Goal: Transaction & Acquisition: Book appointment/travel/reservation

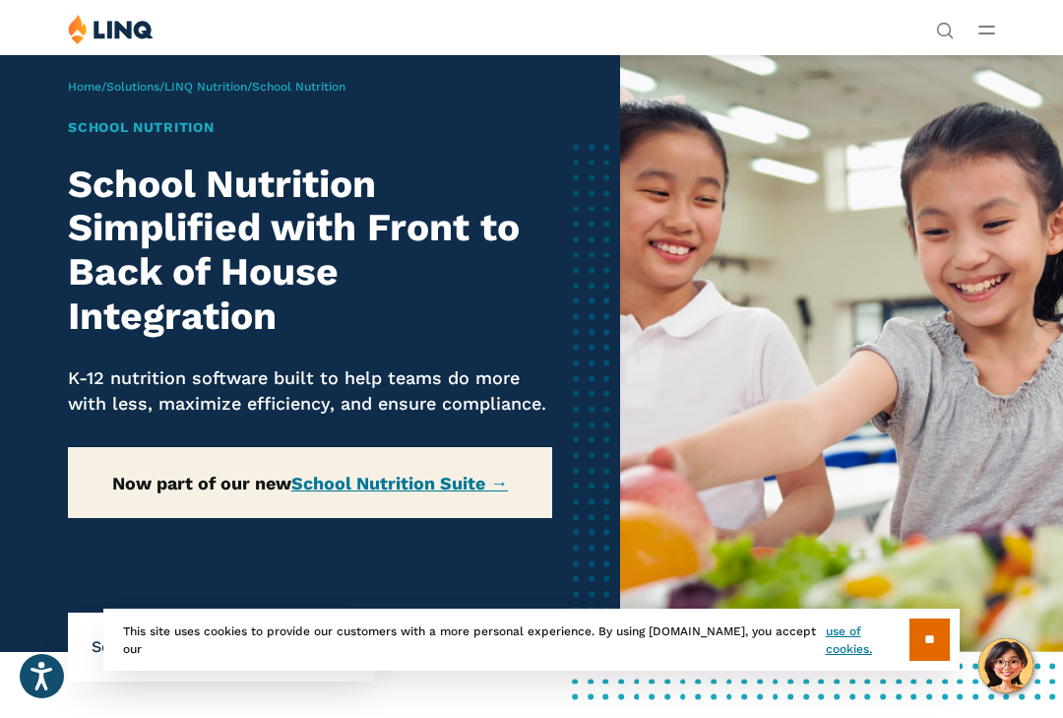
click at [929, 646] on input "**" at bounding box center [930, 639] width 40 height 42
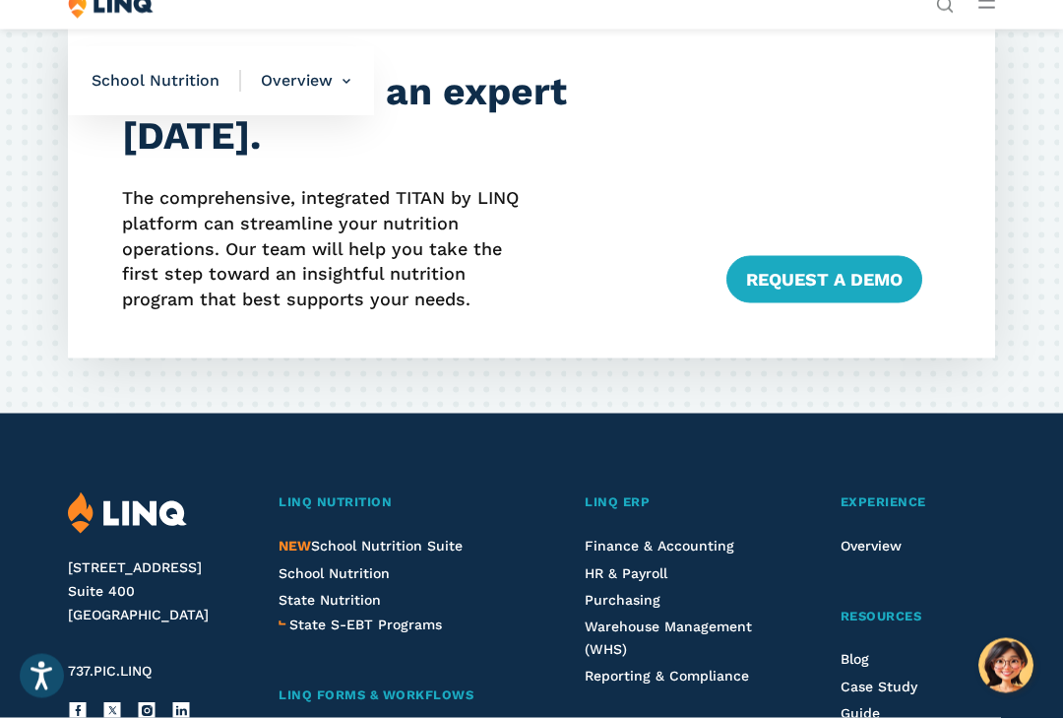
scroll to position [4862, 0]
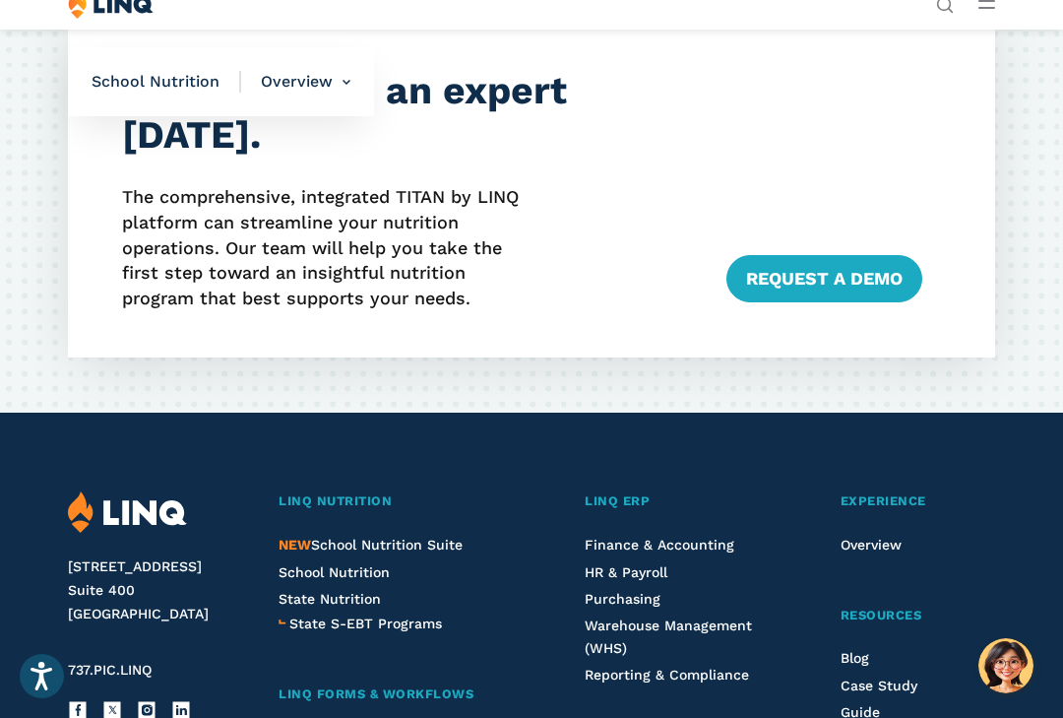
click at [362, 537] on span "NEW School Nutrition Suite" at bounding box center [371, 545] width 184 height 16
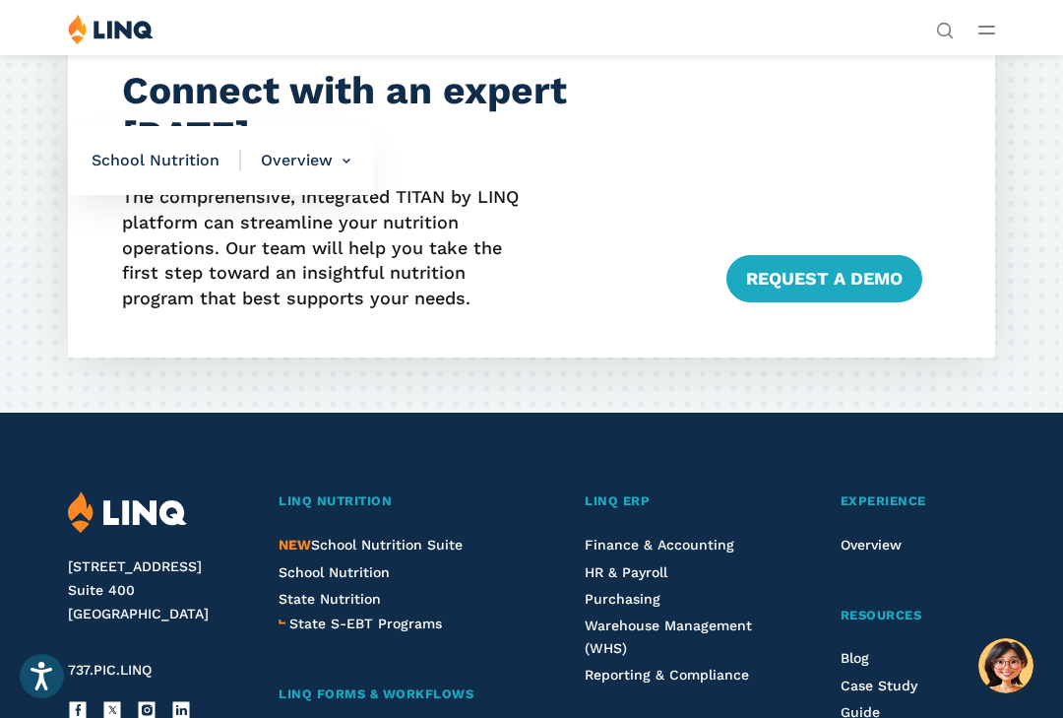
scroll to position [4898, 0]
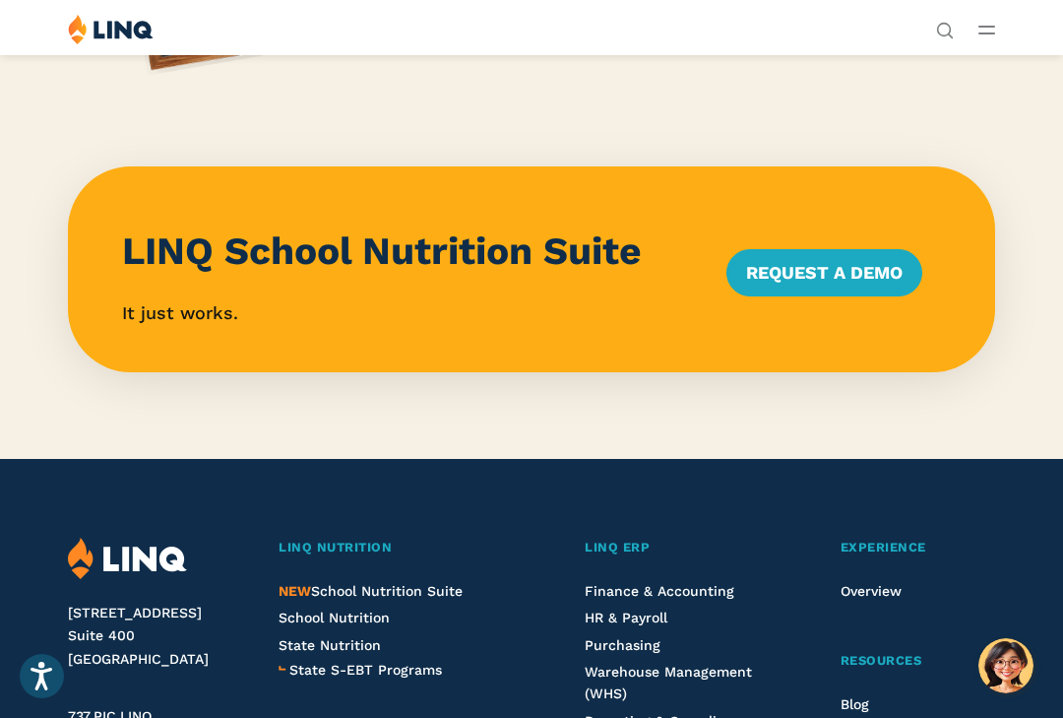
scroll to position [1706, 0]
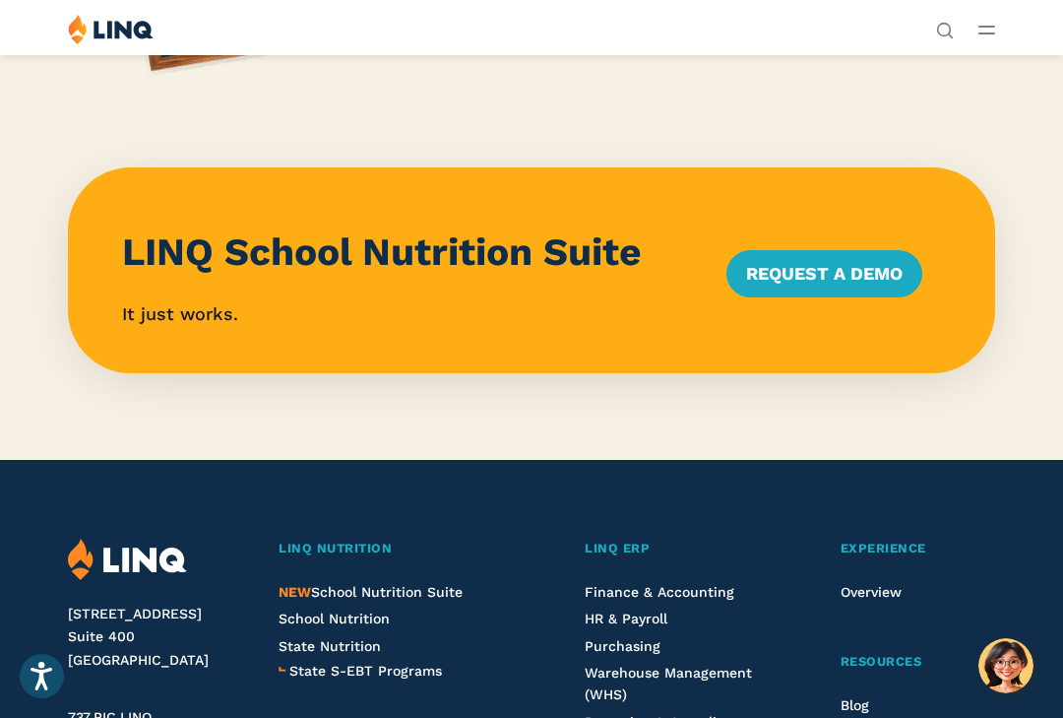
click at [338, 584] on span "NEW School Nutrition Suite" at bounding box center [371, 592] width 184 height 16
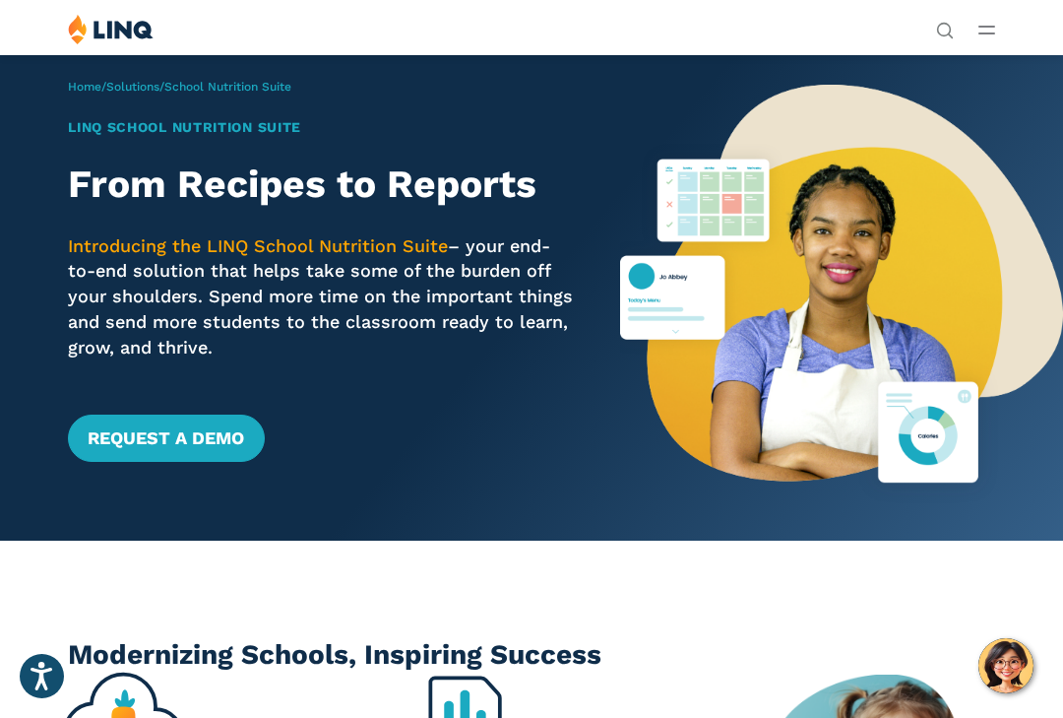
click at [159, 432] on link "Request a Demo" at bounding box center [166, 438] width 196 height 47
